Goal: Information Seeking & Learning: Check status

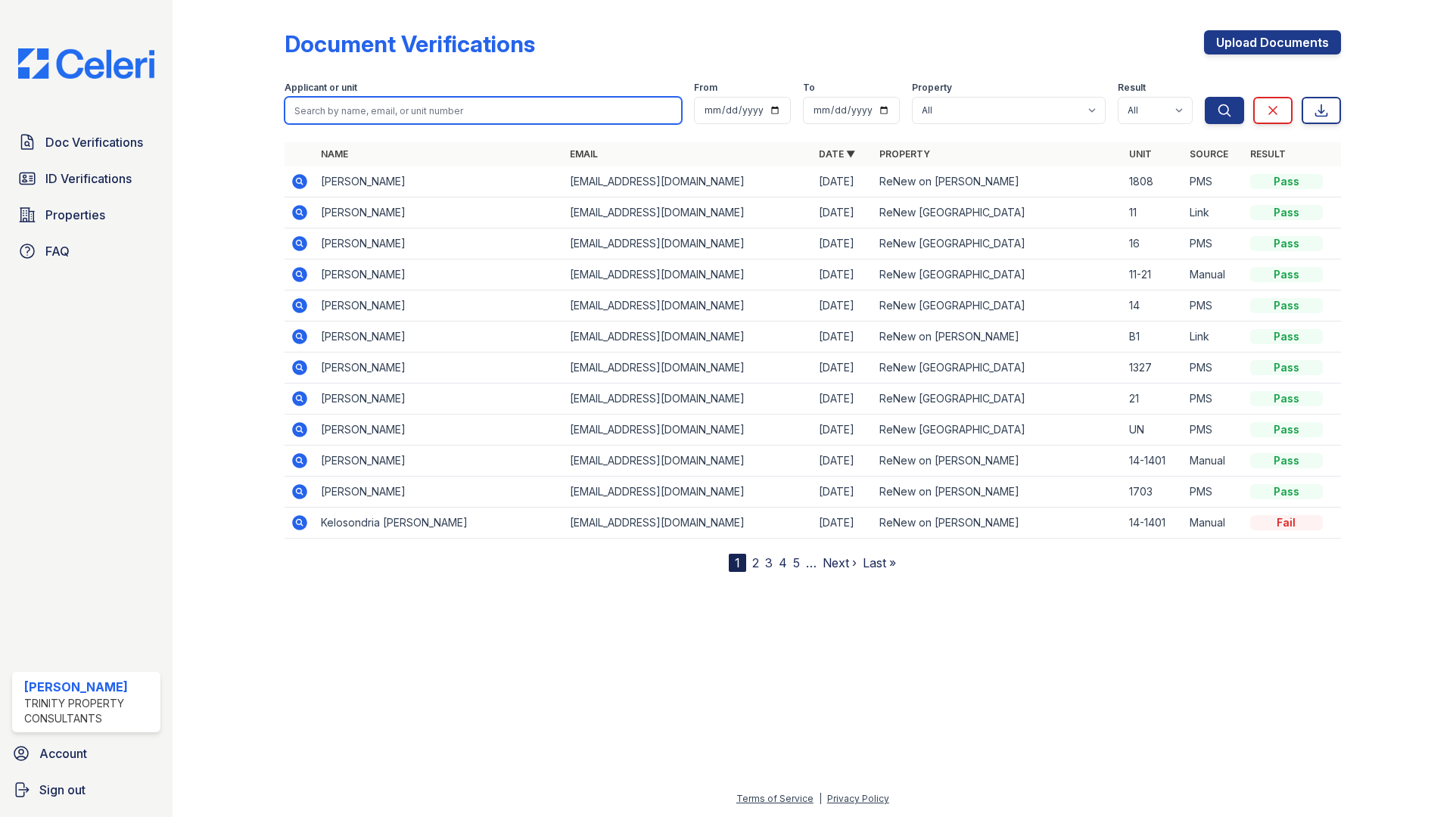
click at [339, 117] on input "search" at bounding box center [482, 110] width 397 height 27
type input "[PERSON_NAME]"
click at [1204, 97] on button "Search" at bounding box center [1223, 110] width 39 height 27
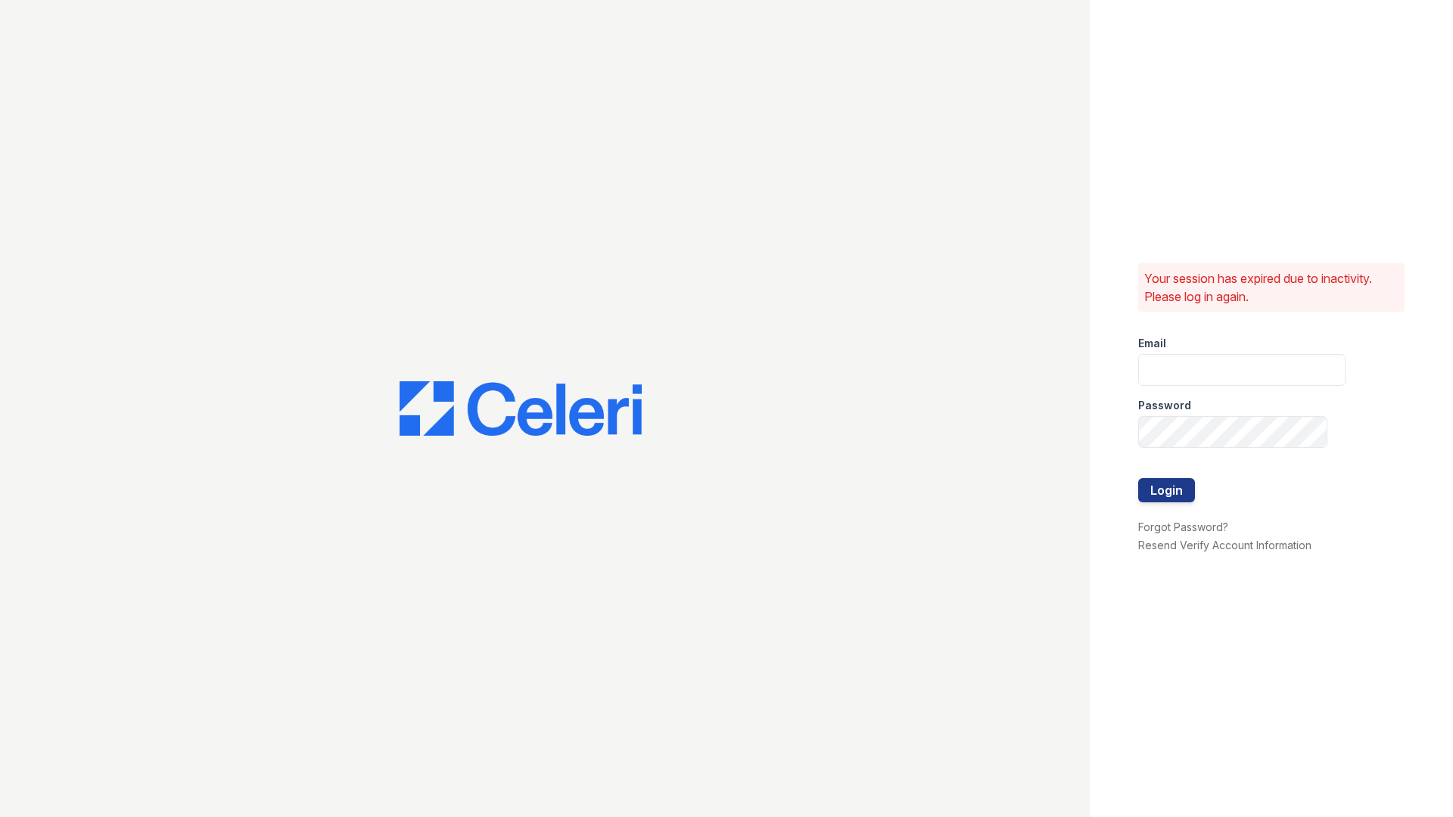
type input "Nutsey@Trinity-pm.com"
click at [1169, 496] on button "Login" at bounding box center [1166, 490] width 57 height 24
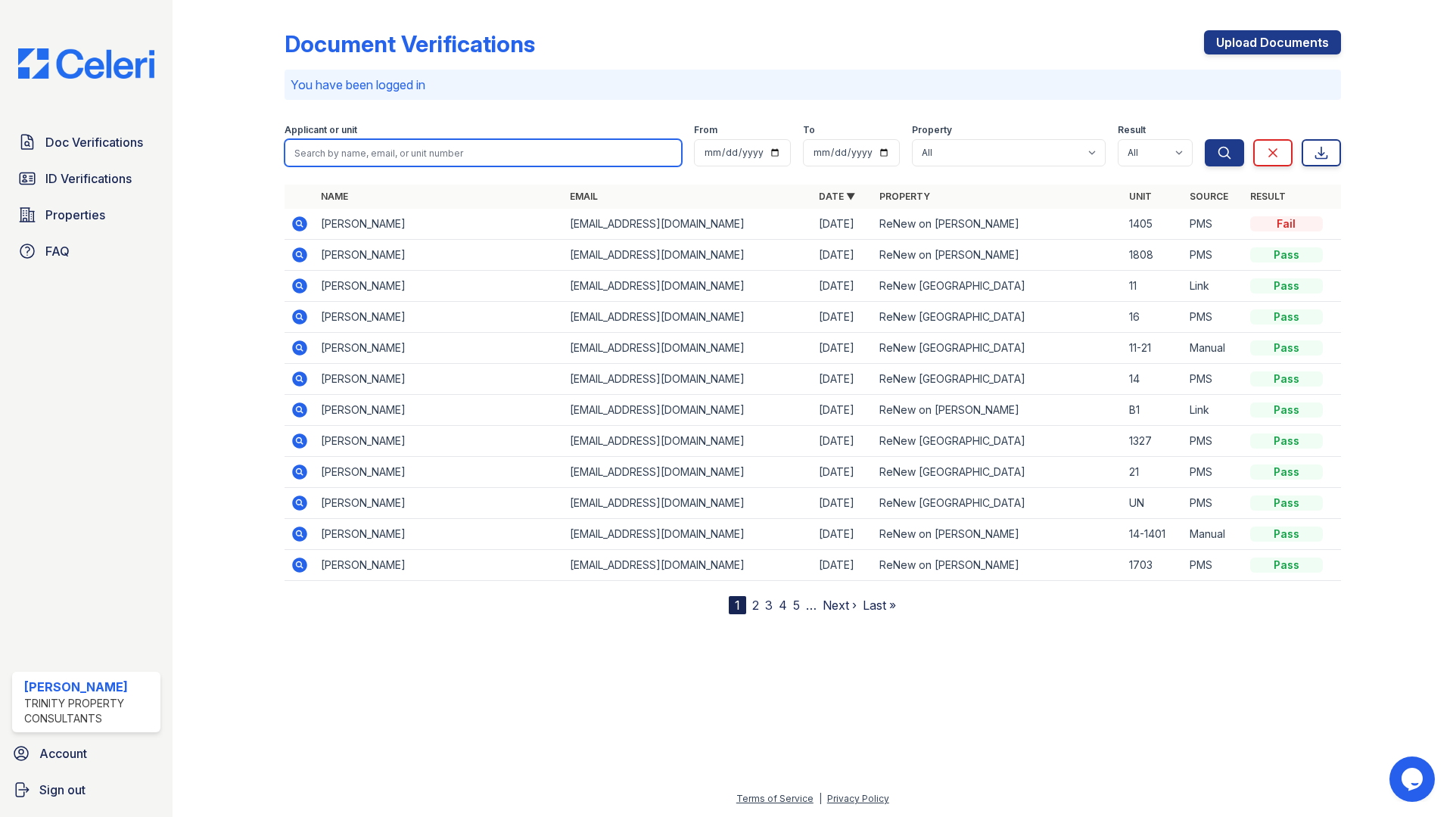
click at [587, 157] on input "search" at bounding box center [482, 152] width 397 height 27
type input "[PERSON_NAME]"
click at [1204, 139] on button "Search" at bounding box center [1223, 152] width 39 height 27
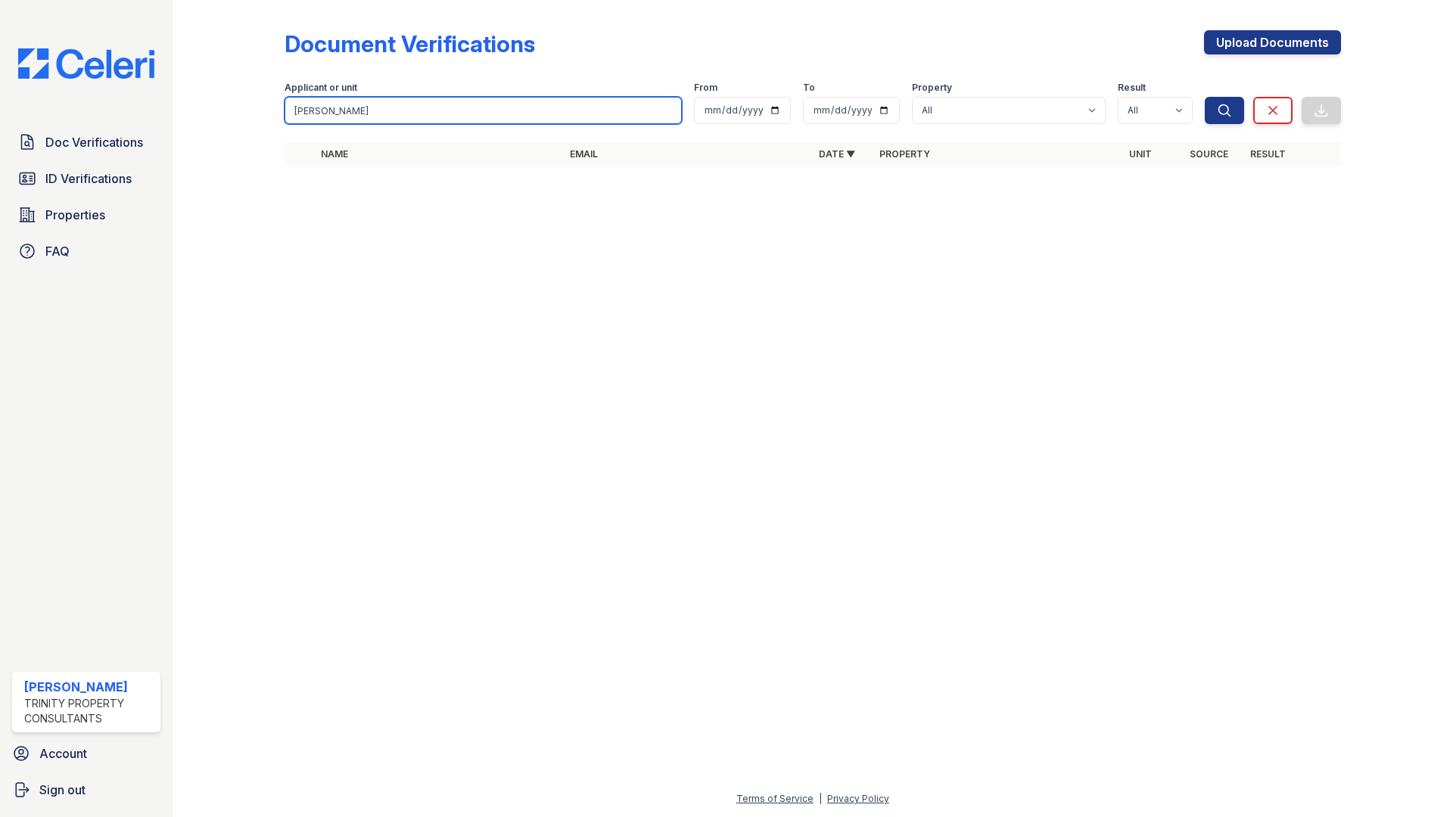
click at [409, 109] on input "[PERSON_NAME]" at bounding box center [482, 110] width 397 height 27
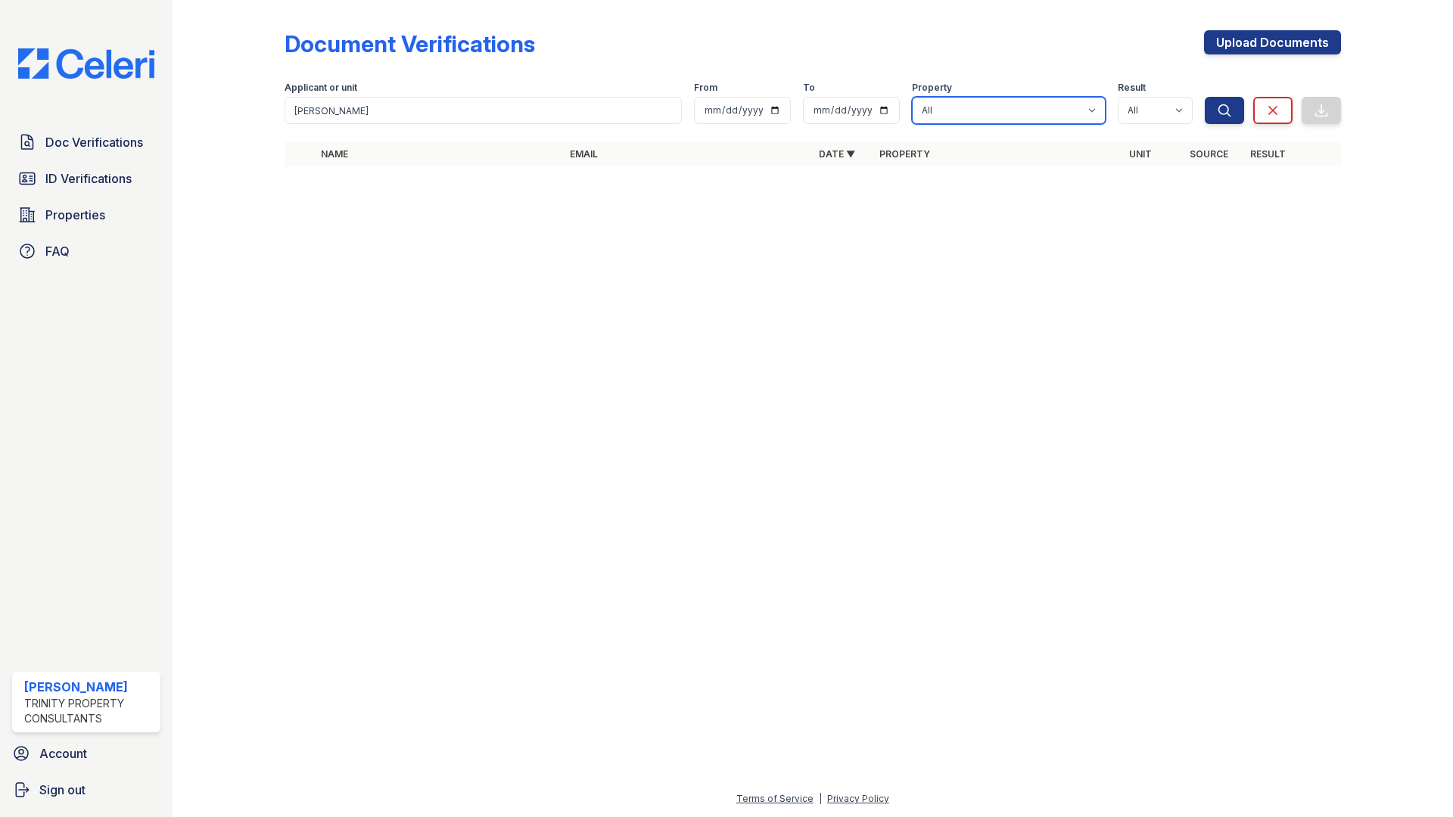
click at [1068, 109] on select "All ReNew on [PERSON_NAME] ReNew [GEOGRAPHIC_DATA]" at bounding box center [1009, 110] width 194 height 27
select select "47"
click at [912, 97] on select "All ReNew on [PERSON_NAME] ReNew [GEOGRAPHIC_DATA]" at bounding box center [1009, 110] width 194 height 27
click at [1204, 110] on button "Search" at bounding box center [1223, 110] width 39 height 27
click at [1232, 113] on button "Search" at bounding box center [1223, 110] width 39 height 27
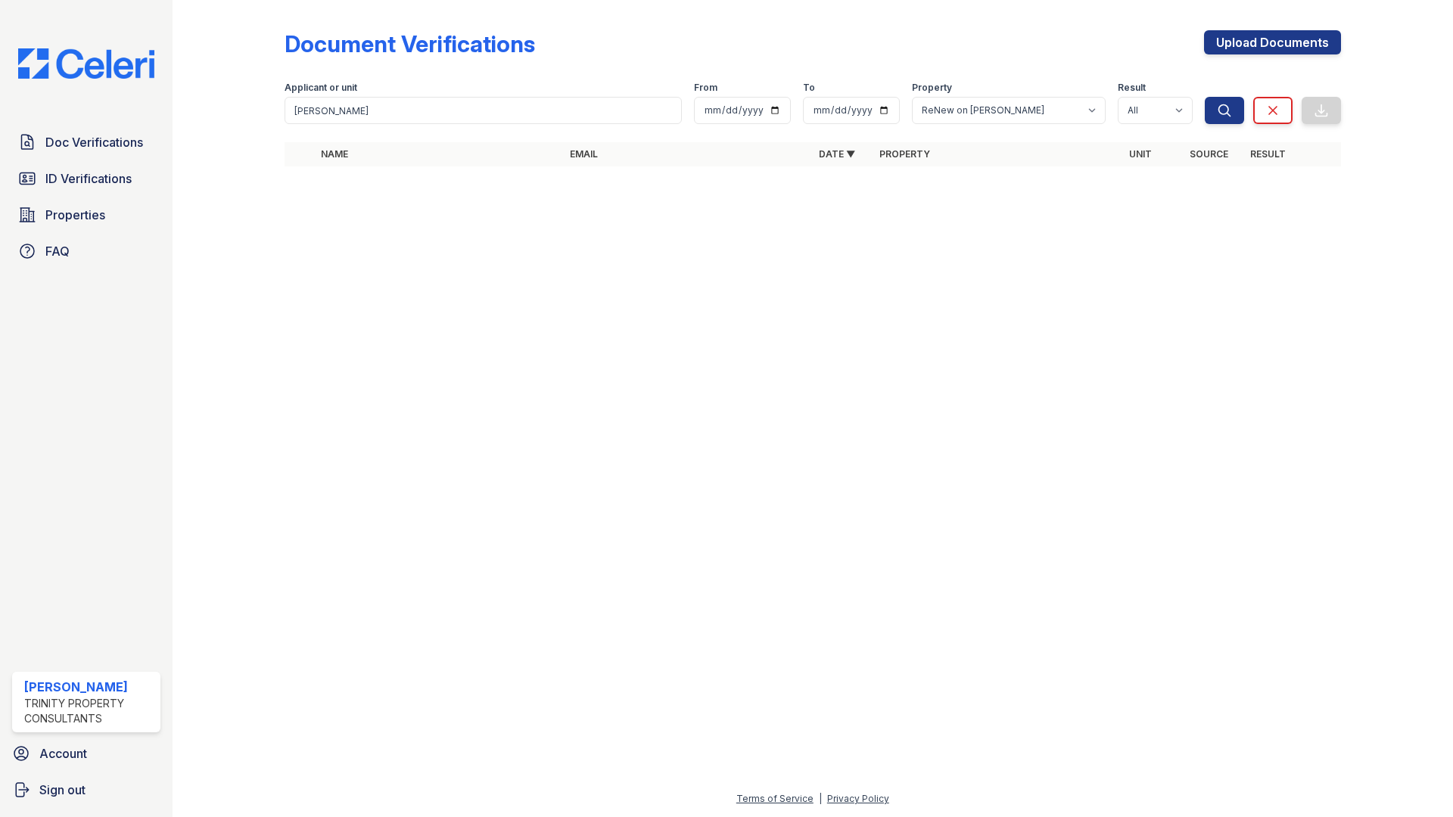
click at [1232, 113] on button "Search" at bounding box center [1223, 110] width 39 height 27
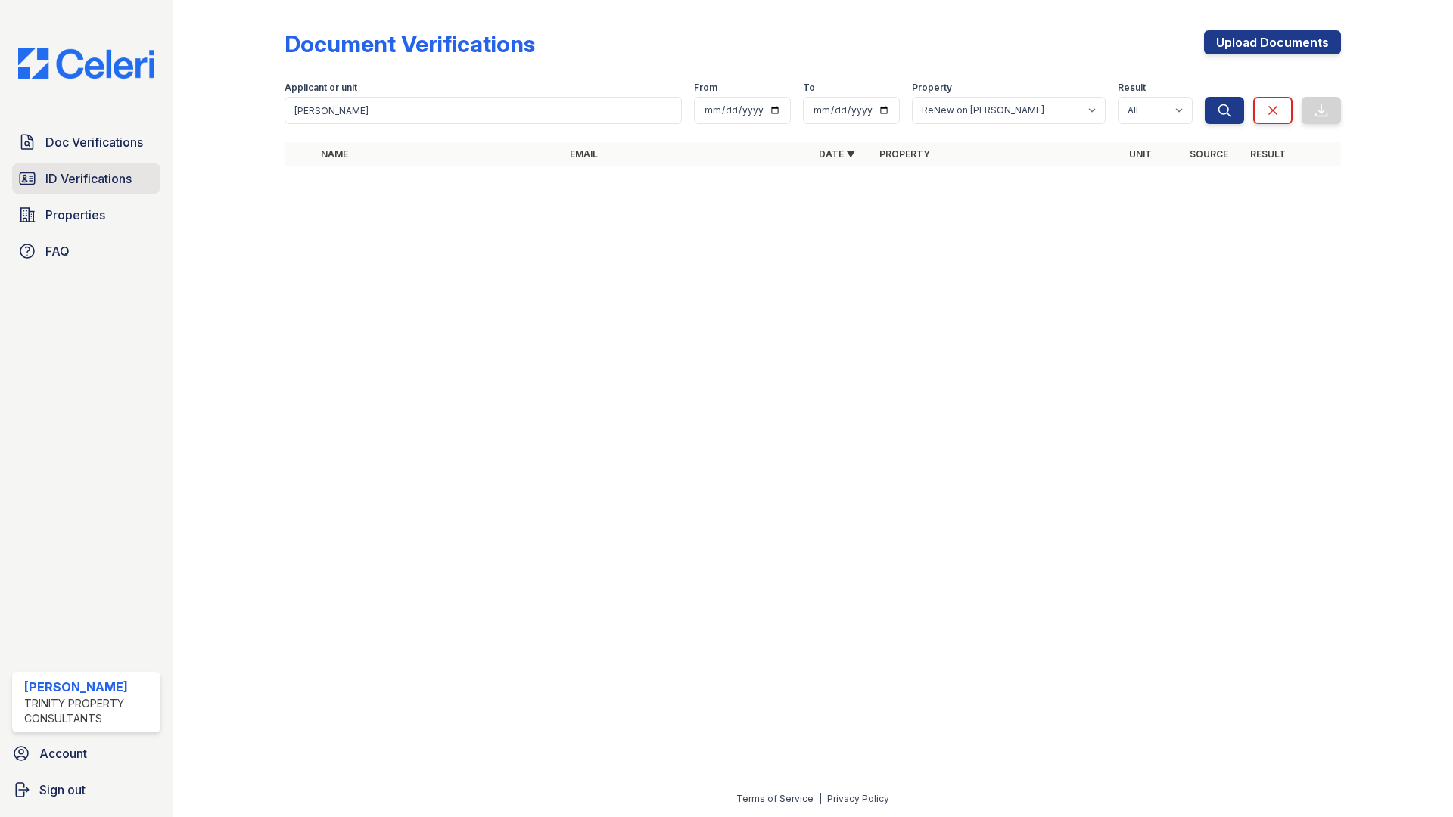
click at [69, 183] on span "ID Verifications" at bounding box center [88, 178] width 86 height 18
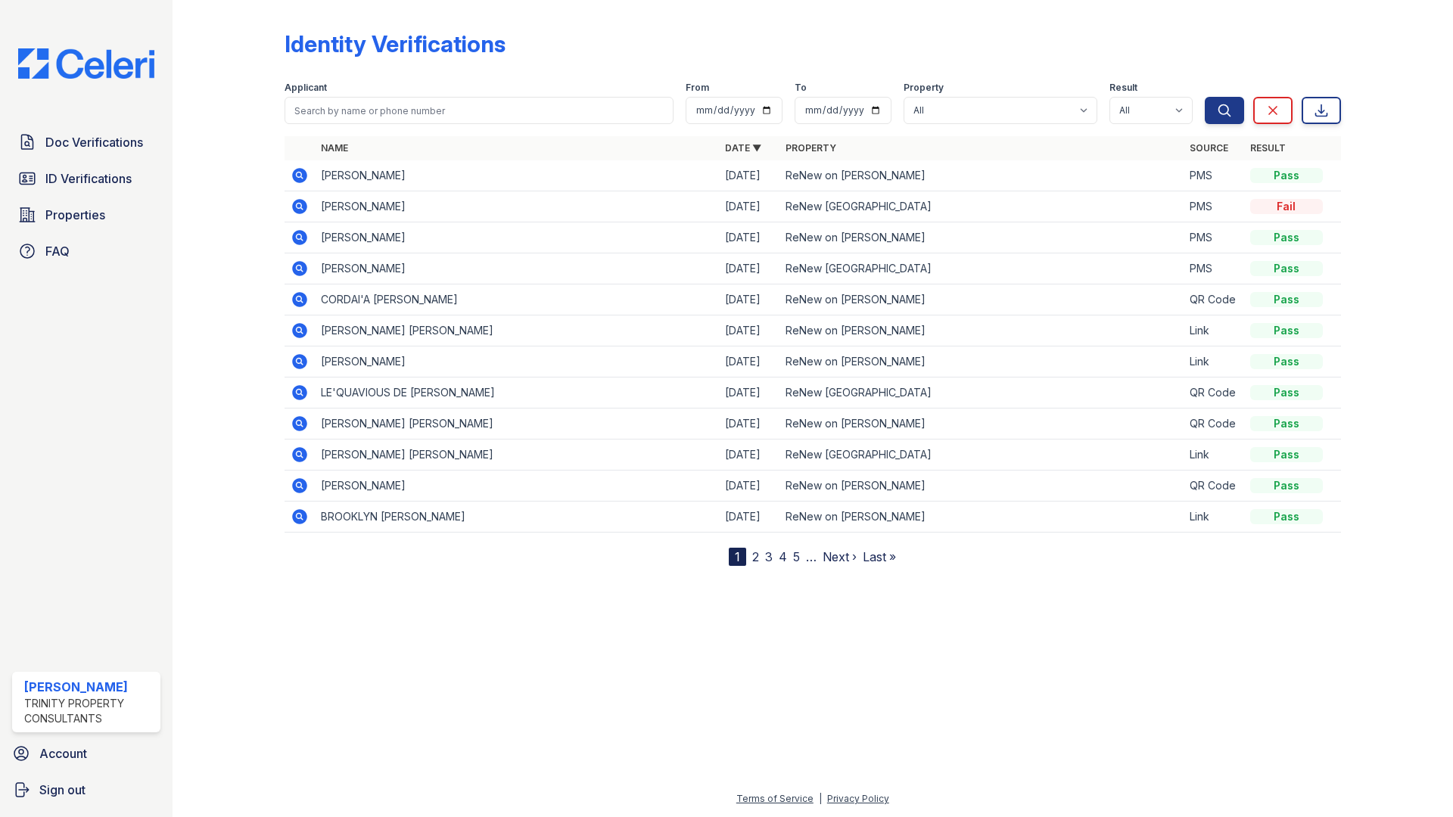
drag, startPoint x: 1355, startPoint y: 14, endPoint x: 1328, endPoint y: 14, distance: 27.2
click at [1351, 14] on div at bounding box center [1385, 286] width 88 height 560
